Goal: Task Accomplishment & Management: Manage account settings

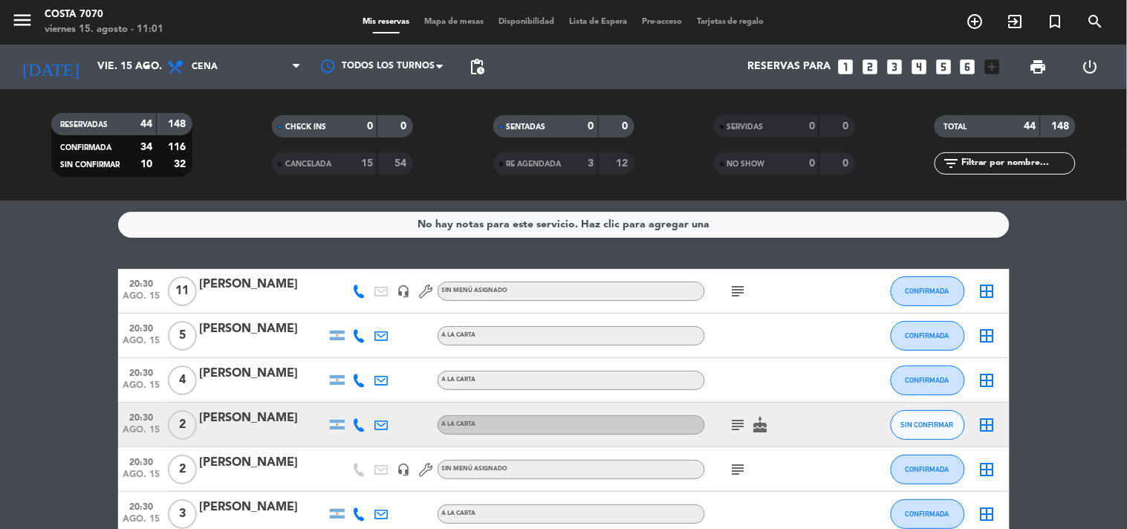
click at [355, 433] on div at bounding box center [360, 425] width 22 height 44
click at [359, 421] on icon at bounding box center [359, 424] width 13 height 13
click at [363, 398] on span "content_paste" at bounding box center [368, 399] width 11 height 11
click at [1043, 160] on input "text" at bounding box center [1017, 163] width 115 height 16
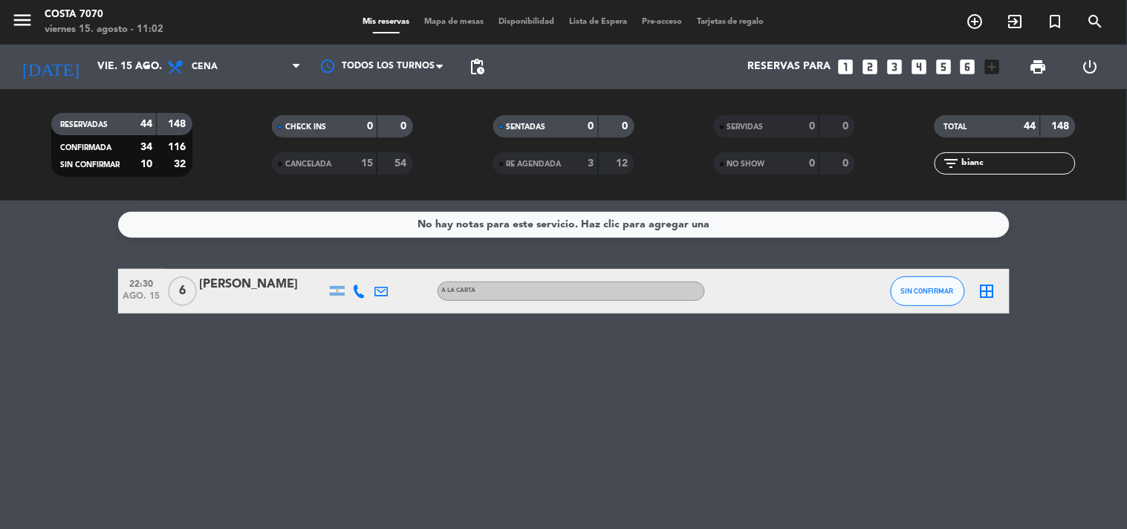
type input "bianc"
click at [944, 287] on span "SIN CONFIRMAR" at bounding box center [928, 291] width 53 height 8
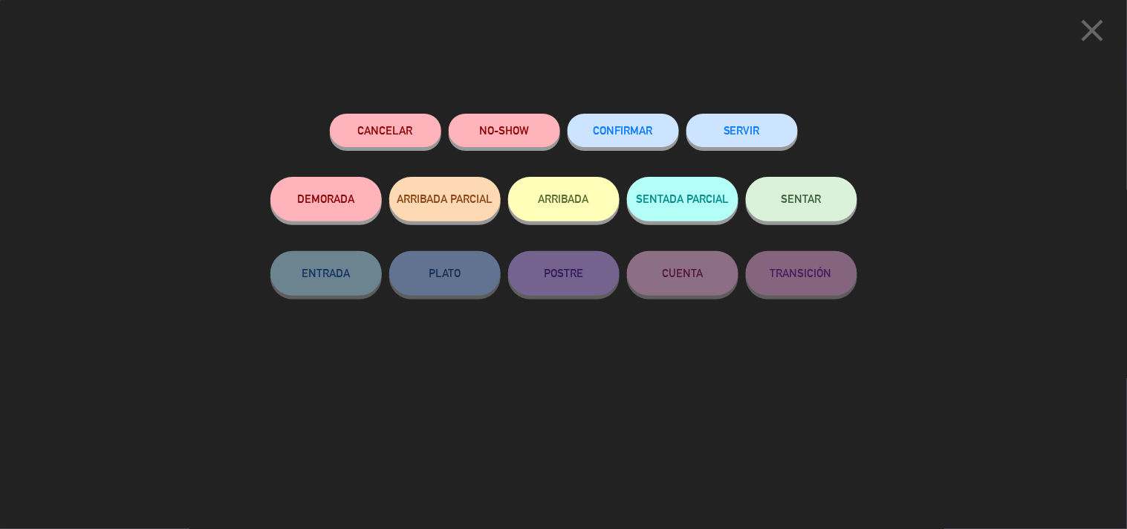
click at [426, 136] on button "Cancelar" at bounding box center [385, 130] width 111 height 33
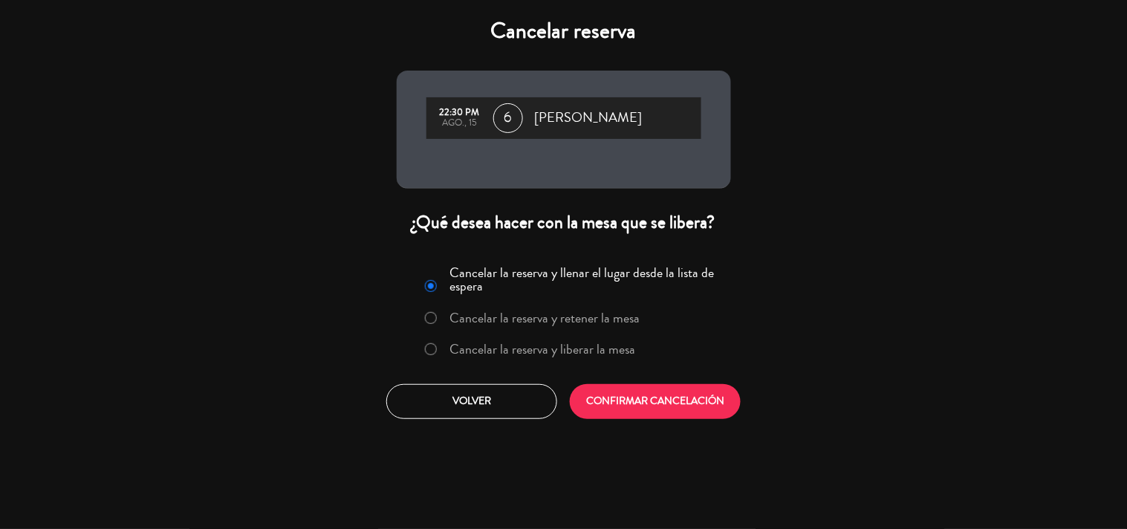
click at [517, 355] on label "Cancelar la reserva y liberar la mesa" at bounding box center [543, 349] width 186 height 13
click at [598, 372] on div "Cancelar la reserva y llenar el lugar desde la lista de espera Cancelar la rese…" at bounding box center [564, 340] width 357 height 180
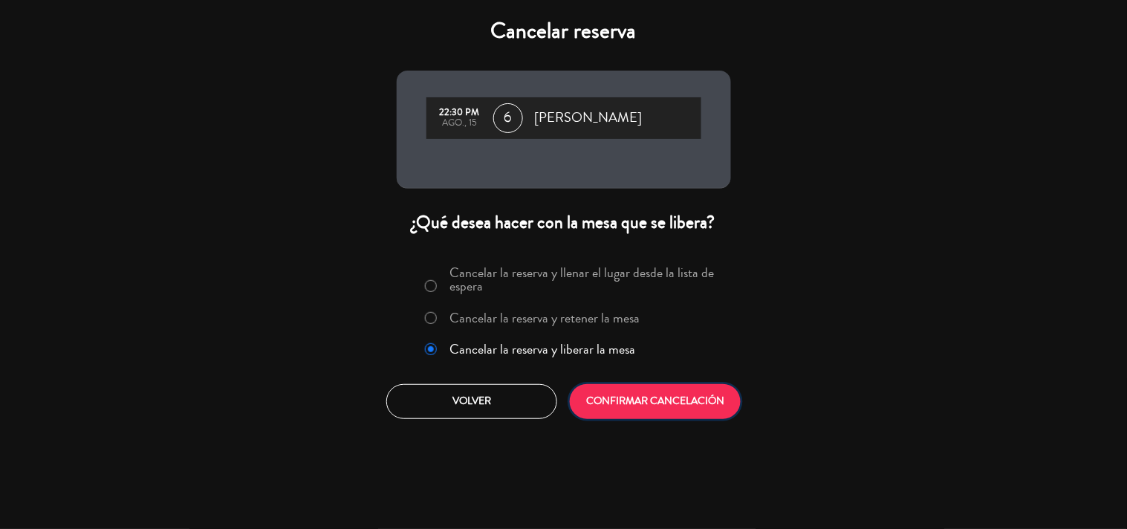
click at [627, 412] on button "CONFIRMAR CANCELACIÓN" at bounding box center [655, 401] width 171 height 35
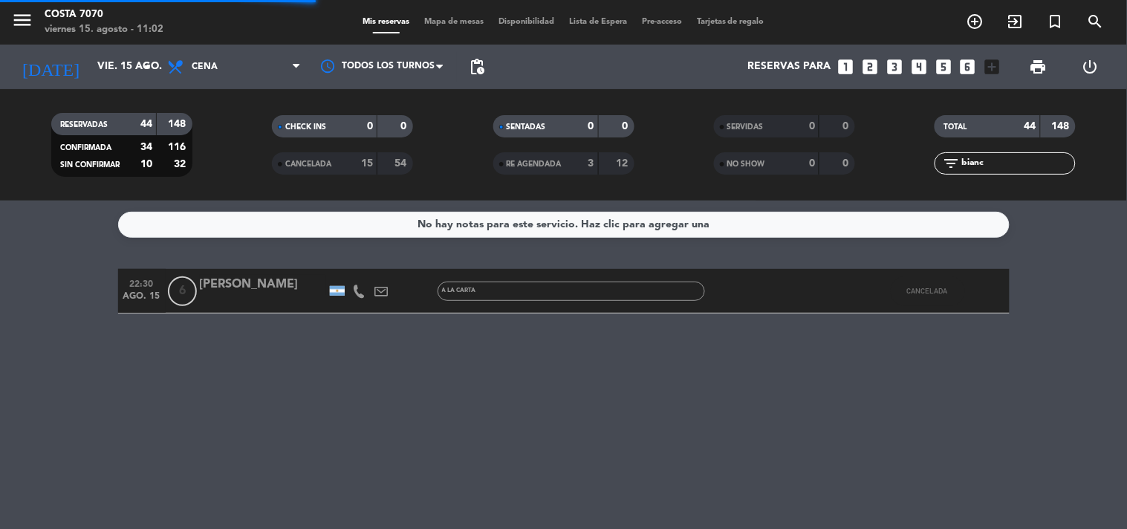
click at [1022, 165] on input "bianc" at bounding box center [1017, 163] width 115 height 16
